Goal: Information Seeking & Learning: Check status

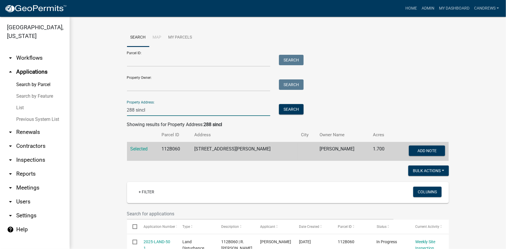
drag, startPoint x: 148, startPoint y: 110, endPoint x: 81, endPoint y: 104, distance: 67.5
click at [39, 70] on link "arrow_drop_up Applications" at bounding box center [35, 72] width 70 height 14
click at [37, 58] on link "arrow_drop_down Workflows" at bounding box center [35, 58] width 70 height 14
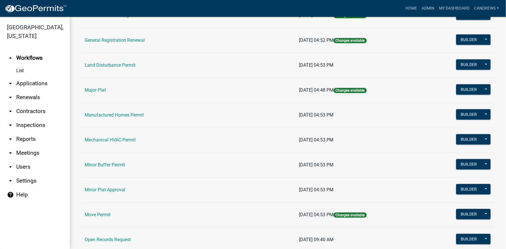
scroll to position [448, 0]
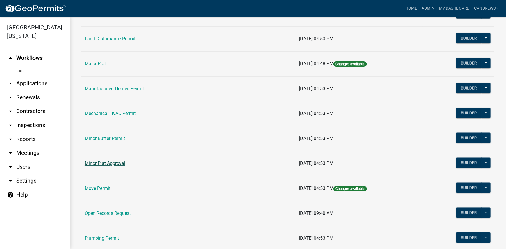
click at [107, 165] on link "Minor Plat Approval" at bounding box center [105, 164] width 41 height 6
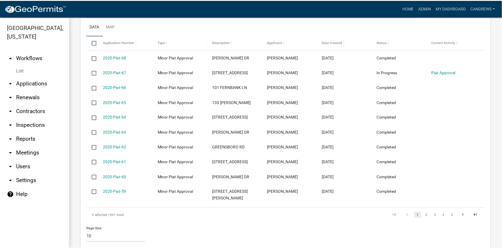
scroll to position [342, 0]
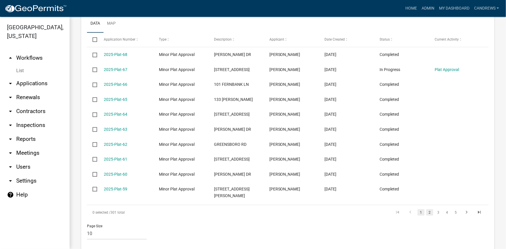
click at [426, 216] on link "2" at bounding box center [429, 212] width 7 height 6
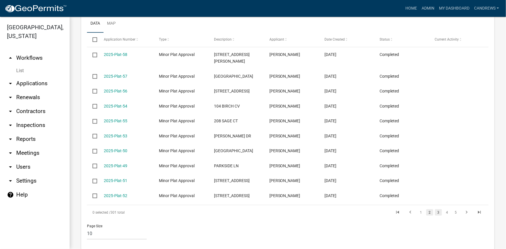
click at [435, 216] on link "3" at bounding box center [438, 212] width 7 height 6
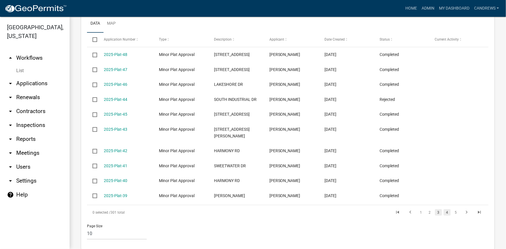
click at [444, 216] on link "4" at bounding box center [446, 212] width 7 height 6
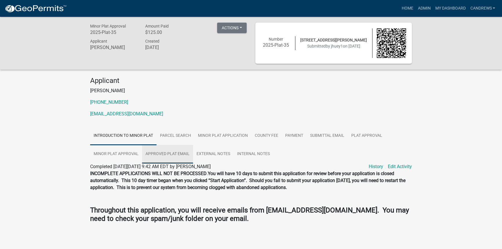
click at [158, 152] on link "Approved Plat Email" at bounding box center [167, 154] width 51 height 19
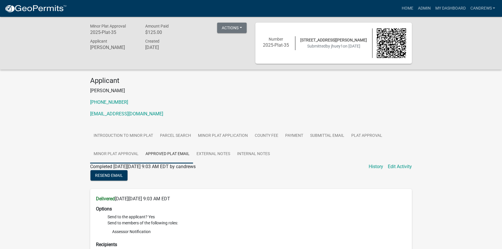
click at [121, 154] on link "Minor Plat Approval" at bounding box center [116, 154] width 52 height 19
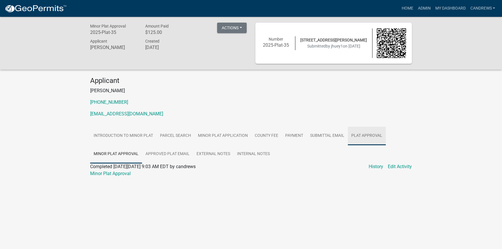
click at [355, 138] on link "Plat Approval" at bounding box center [367, 136] width 38 height 19
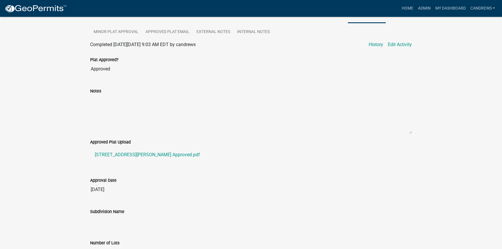
scroll to position [132, 0]
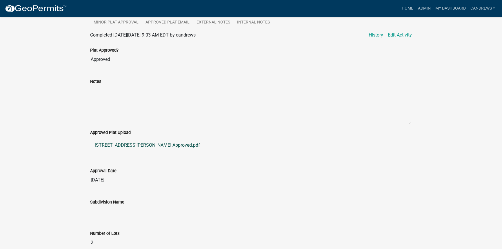
click at [142, 142] on link "169 Denham Rd Approved.pdf" at bounding box center [251, 145] width 322 height 14
